Goal: Transaction & Acquisition: Purchase product/service

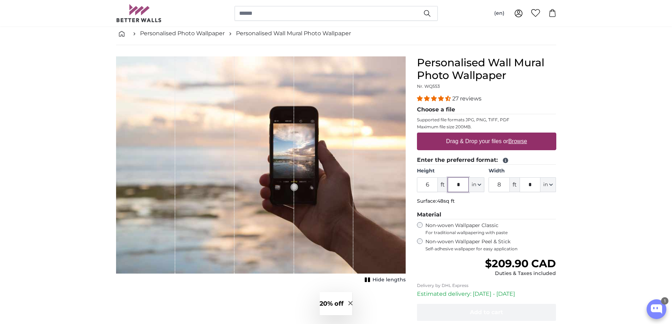
drag, startPoint x: 466, startPoint y: 187, endPoint x: 461, endPoint y: 187, distance: 5.6
click at [461, 187] on input "*" at bounding box center [458, 185] width 21 height 15
click at [431, 186] on input "6" at bounding box center [427, 185] width 21 height 15
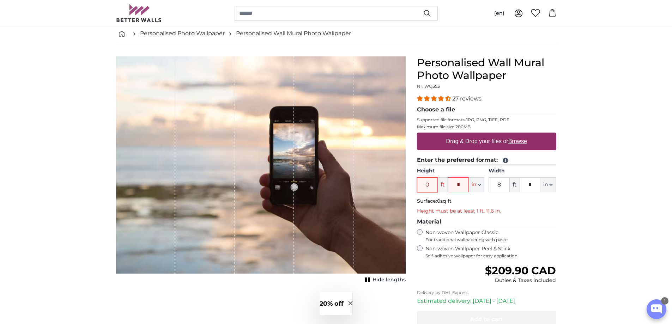
type input "0"
click at [465, 183] on input "*" at bounding box center [458, 185] width 21 height 15
type input "****"
type input "8"
type input "*"
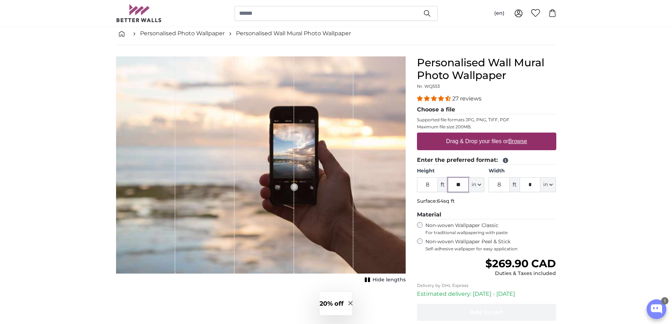
type input "***"
type input "16"
type input "*"
click at [493, 211] on legend "Material" at bounding box center [486, 215] width 139 height 9
click at [450, 184] on input "*" at bounding box center [458, 185] width 21 height 15
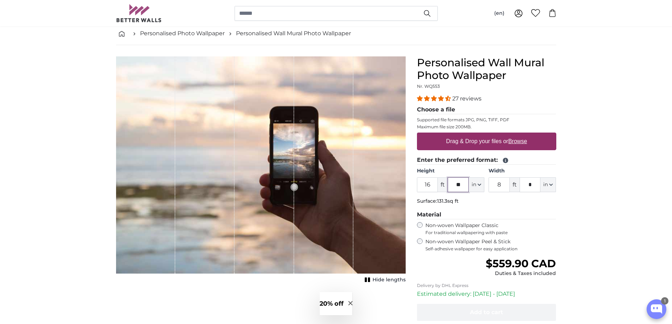
type input "***"
type input "24"
type input "*"
drag, startPoint x: 434, startPoint y: 185, endPoint x: 414, endPoint y: 187, distance: 19.9
click at [414, 187] on div "Personalised Wall Mural Photo Wallpaper Nr. WQ553 27 reviews Choose a file Supp…" at bounding box center [487, 214] width 151 height 317
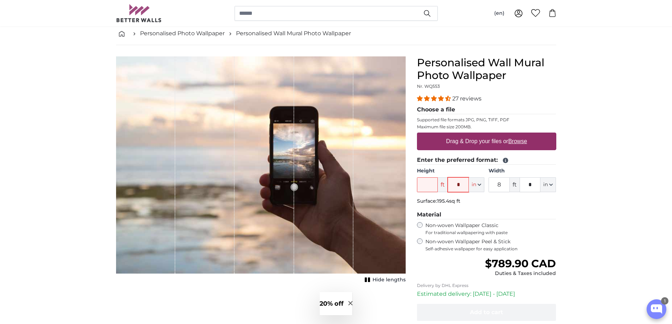
click at [468, 183] on input "*" at bounding box center [458, 185] width 21 height 15
type input "***"
click at [508, 205] on p "Surface: 195.4sq ft" at bounding box center [486, 201] width 139 height 7
click at [485, 196] on fieldset "Enter the preferred format: Height ft *** in Centimeter (cm) Inches (inch) Feet…" at bounding box center [486, 182] width 139 height 52
click at [475, 186] on span "in" at bounding box center [474, 184] width 5 height 7
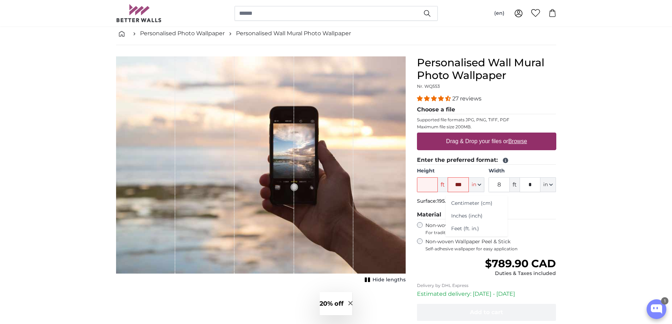
click at [441, 184] on span "ft" at bounding box center [443, 185] width 10 height 15
click at [442, 187] on span "ft" at bounding box center [443, 185] width 10 height 15
click at [483, 185] on button "in" at bounding box center [477, 185] width 16 height 15
click at [467, 218] on link "Inches (inch)" at bounding box center [477, 216] width 62 height 13
type input "72"
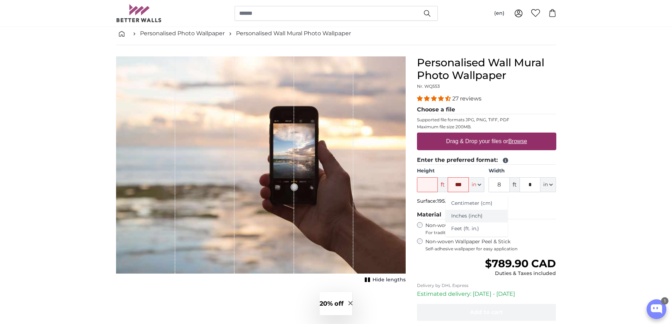
type input "96"
drag, startPoint x: 434, startPoint y: 182, endPoint x: 399, endPoint y: 185, distance: 35.0
click at [400, 185] on product-detail "Cancel Crop image Hide lengths Personalised Wall Mural Photo Wallpaper Nr. WQ55…" at bounding box center [336, 209] width 452 height 328
type input "101"
click at [511, 207] on fieldset "Enter the preferred format: Height 101 ft *** inch Centimeter (cm) Inches (inch…" at bounding box center [486, 182] width 139 height 52
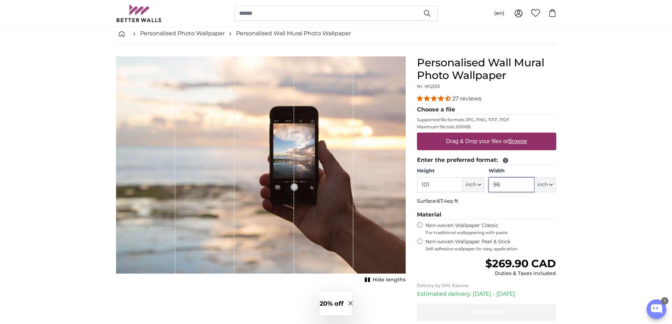
drag, startPoint x: 506, startPoint y: 186, endPoint x: 489, endPoint y: 186, distance: 16.9
click at [489, 186] on input "96" at bounding box center [512, 185] width 46 height 15
type input "120"
click at [492, 143] on label "Drag & Drop your files or Browse" at bounding box center [486, 141] width 86 height 14
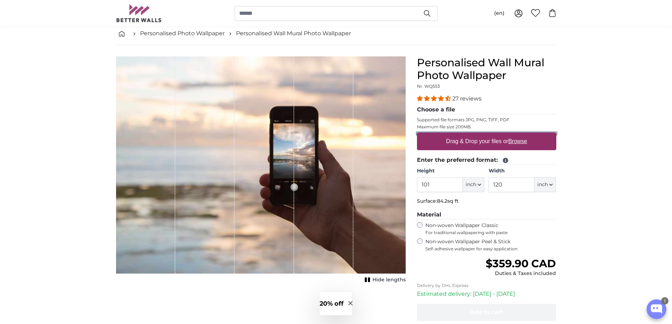
click at [492, 135] on input "Drag & Drop your files or Browse" at bounding box center [486, 134] width 139 height 2
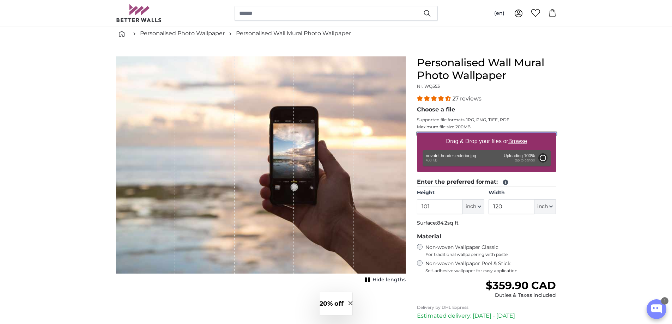
type input "37.8"
type input "69.2"
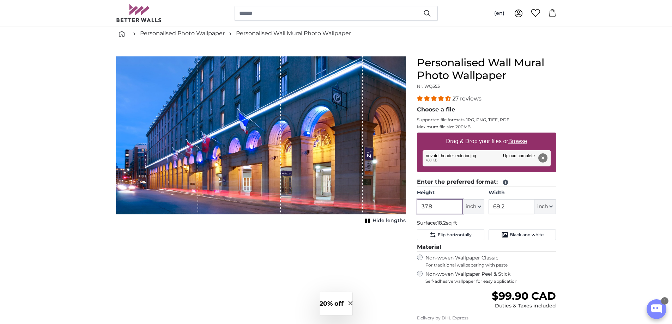
drag, startPoint x: 437, startPoint y: 206, endPoint x: 407, endPoint y: 207, distance: 29.7
click at [407, 207] on product-detail "Cancel Crop image Hide lengths Personalised Wall Mural Photo Wallpaper Nr. WQ55…" at bounding box center [336, 225] width 452 height 360
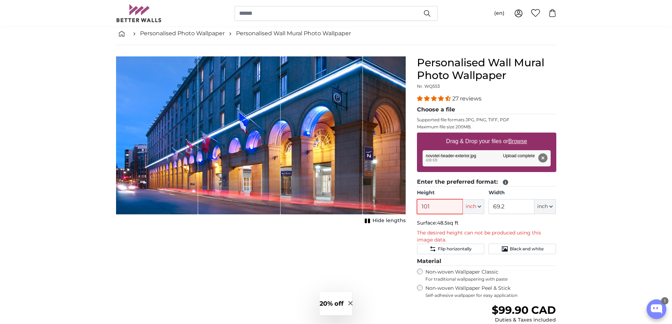
type input "101"
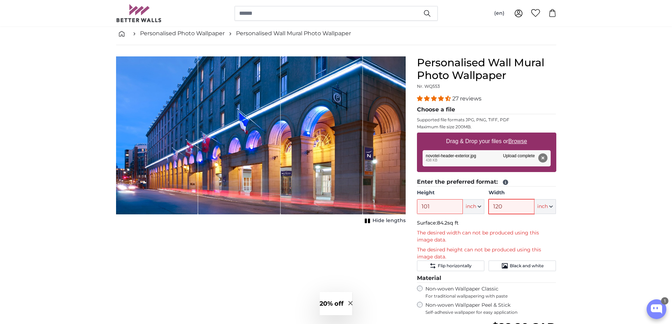
type input "120"
